Goal: Find specific page/section: Find specific page/section

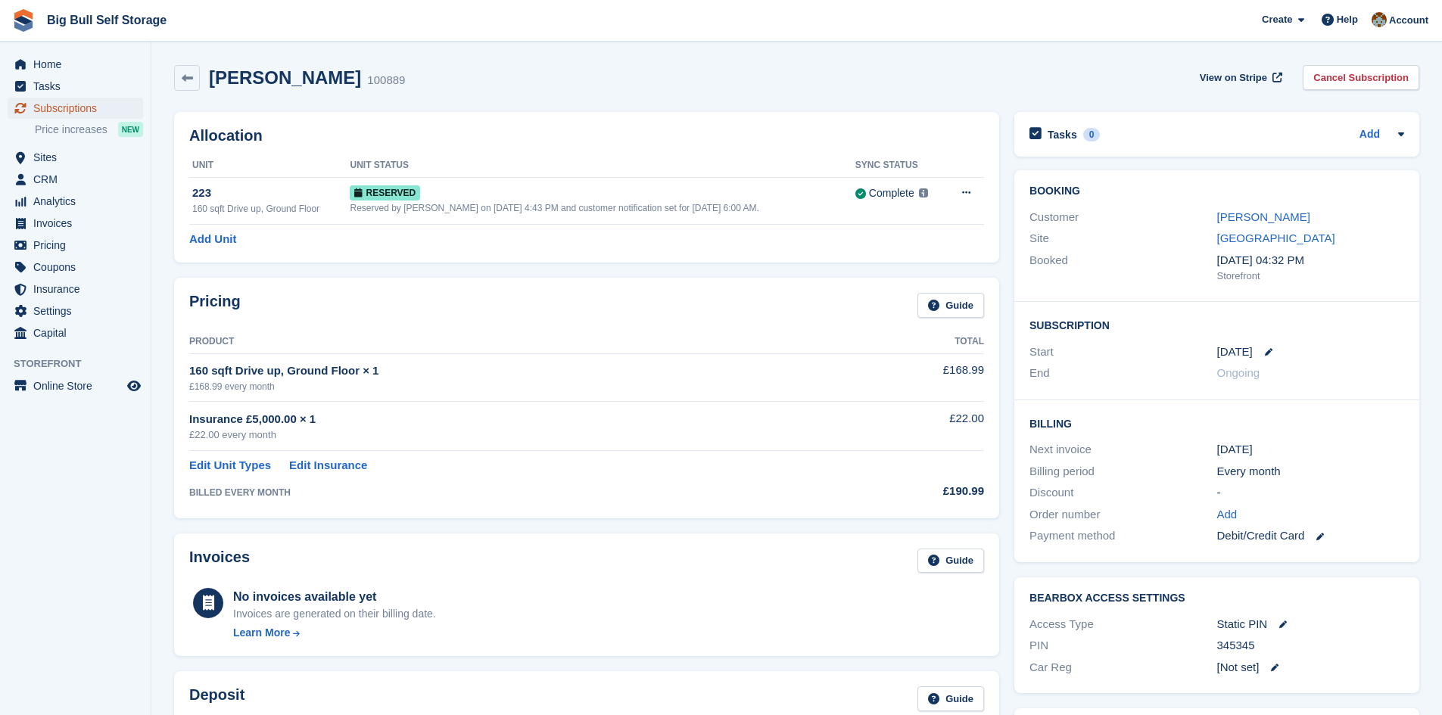
click at [68, 108] on span "Subscriptions" at bounding box center [78, 108] width 91 height 21
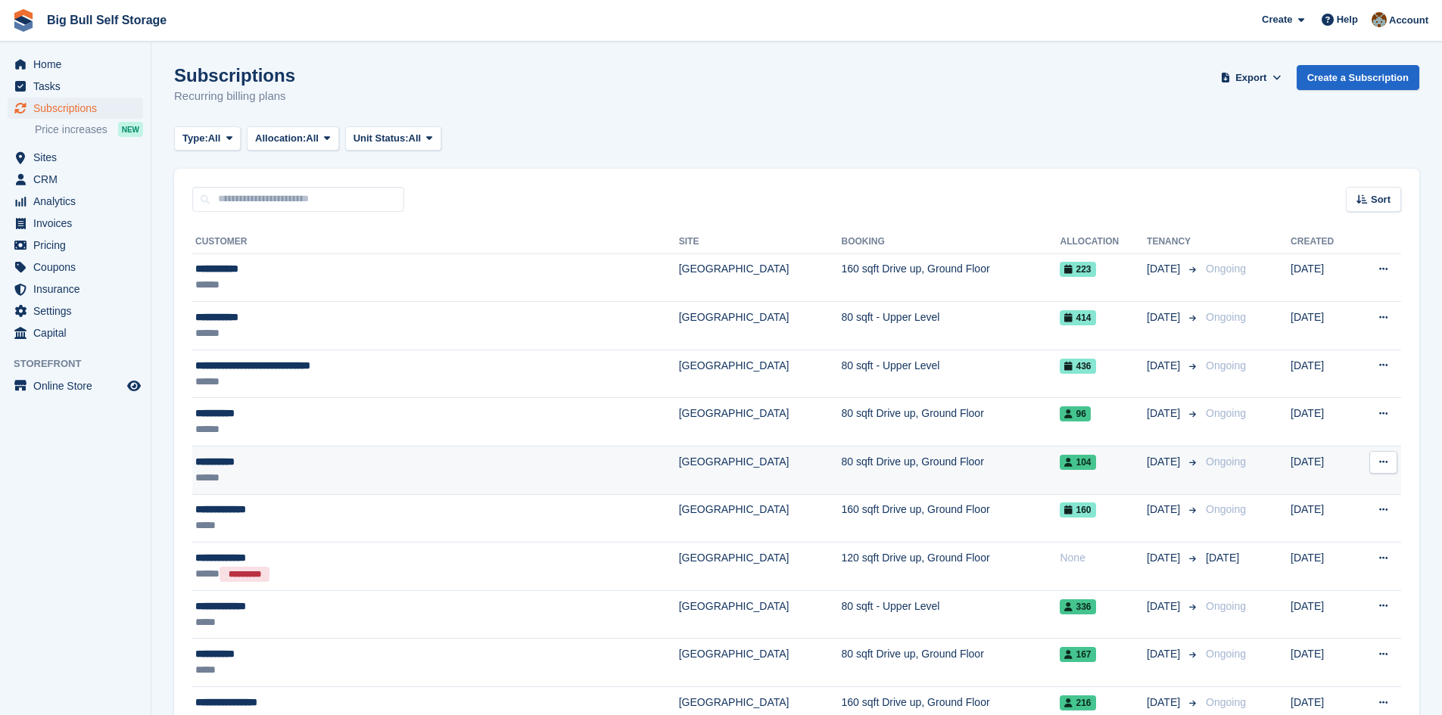
click at [231, 457] on div "**********" at bounding box center [358, 462] width 327 height 16
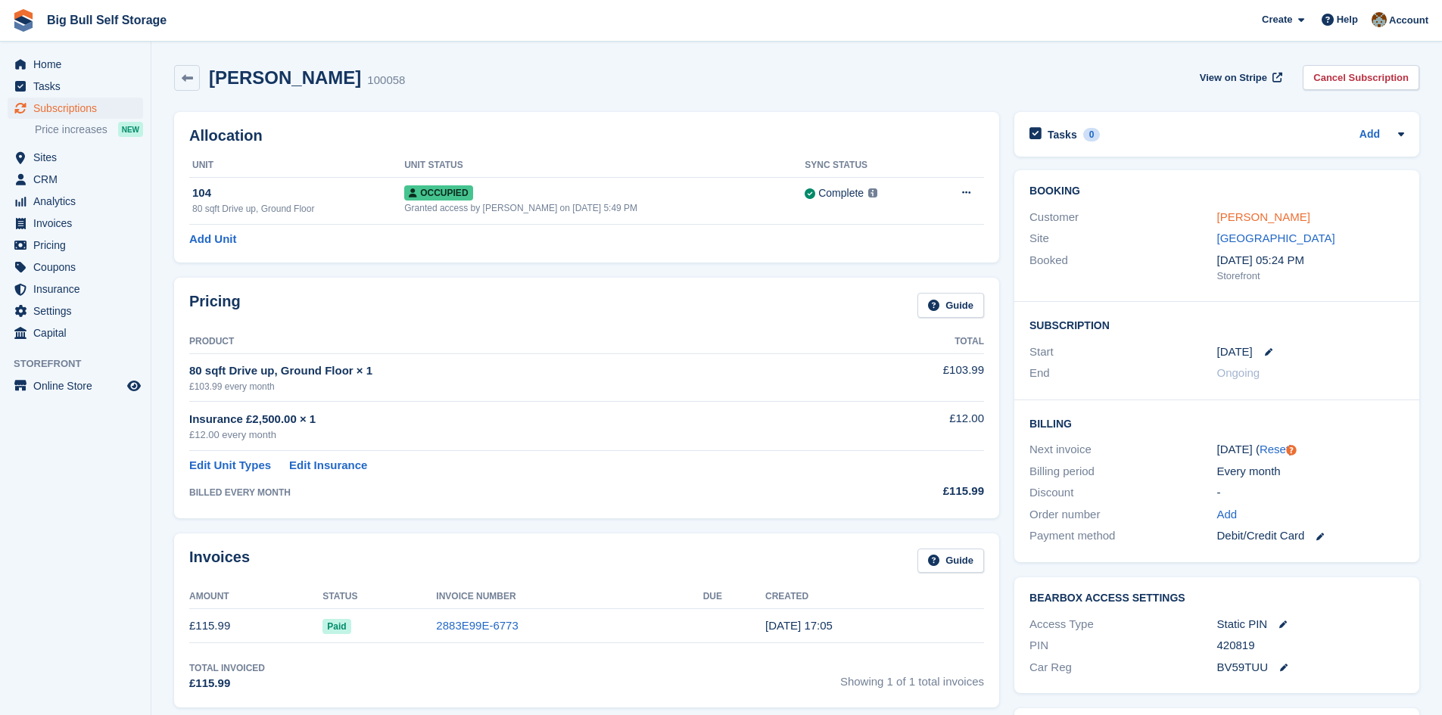
click at [1266, 216] on link "[PERSON_NAME]" at bounding box center [1263, 216] width 93 height 13
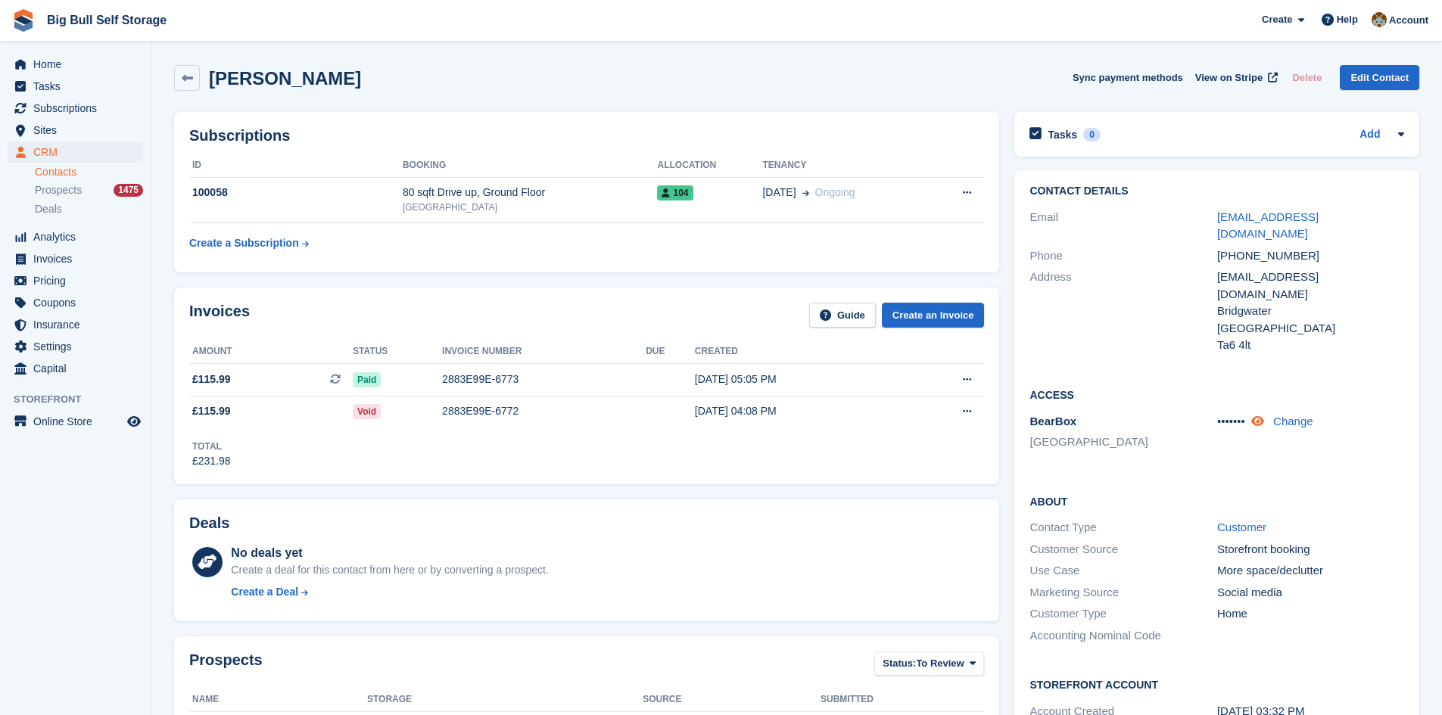
click at [1260, 416] on icon at bounding box center [1257, 421] width 13 height 11
click at [213, 195] on div "100058" at bounding box center [295, 193] width 213 height 16
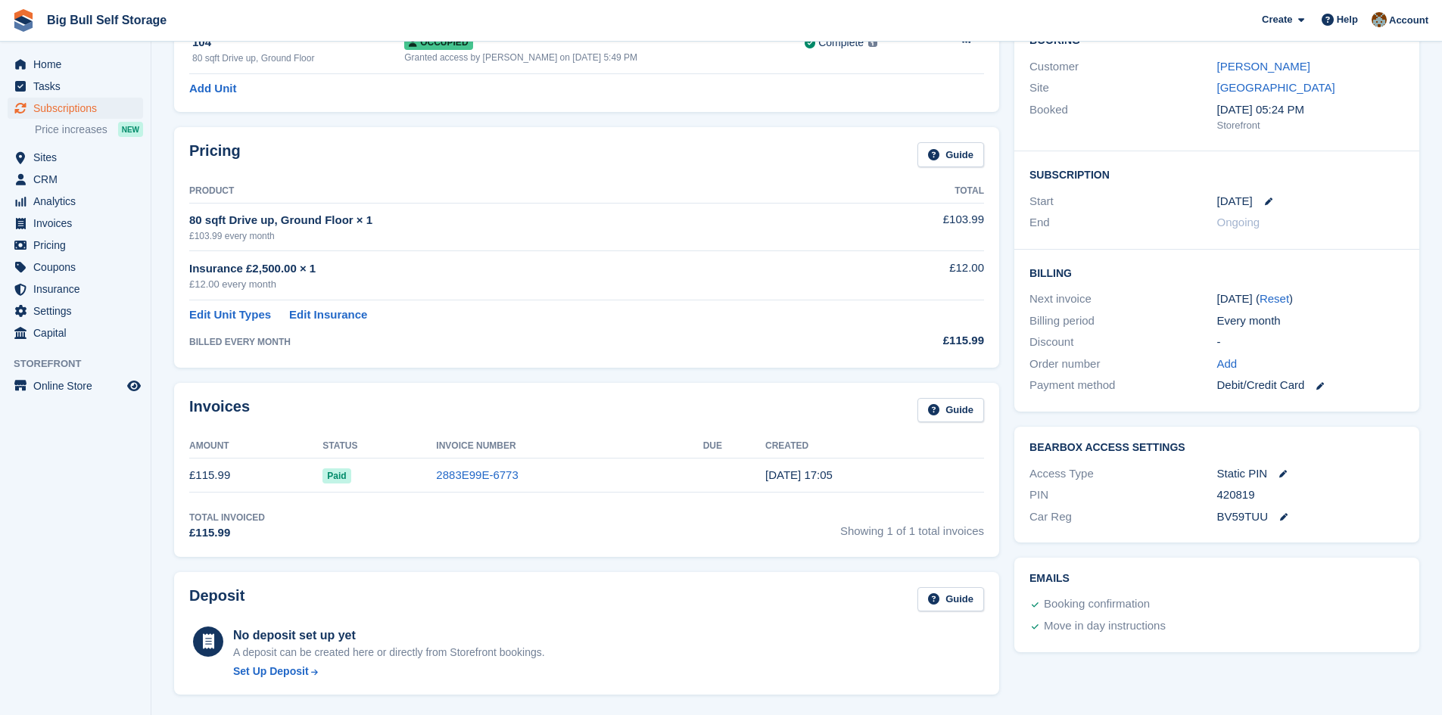
scroll to position [151, 0]
